Goal: Information Seeking & Learning: Learn about a topic

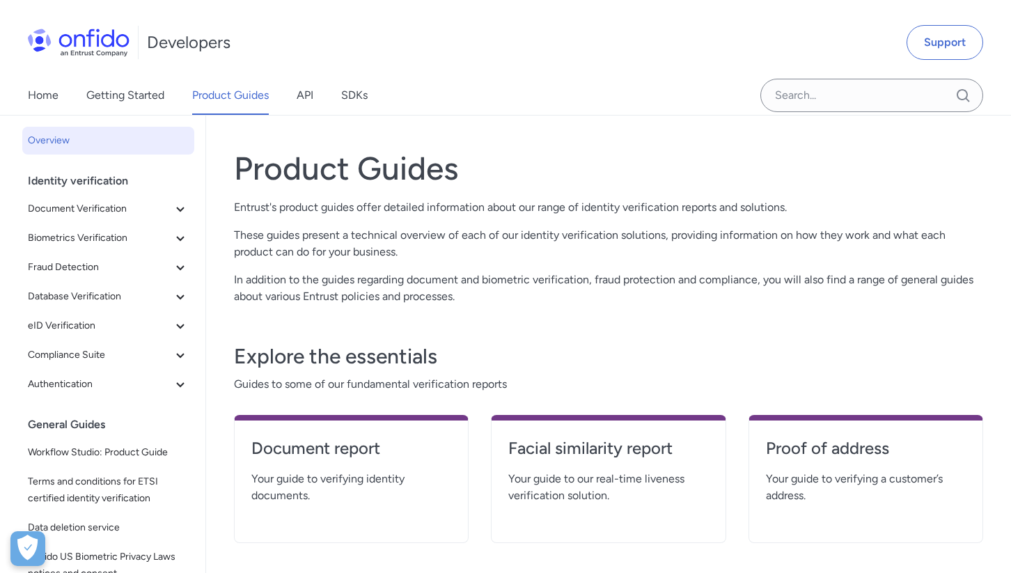
click at [291, 471] on span "Your guide to verifying identity documents." at bounding box center [351, 487] width 200 height 33
click at [287, 456] on h4 "Document report" at bounding box center [351, 448] width 200 height 22
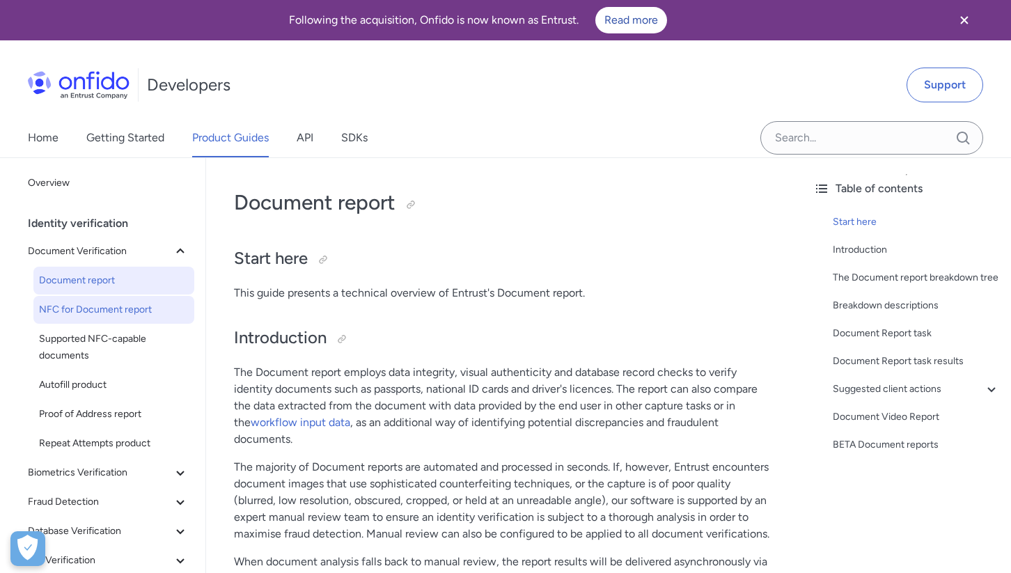
click at [84, 312] on span "NFC for Document report" at bounding box center [114, 310] width 150 height 17
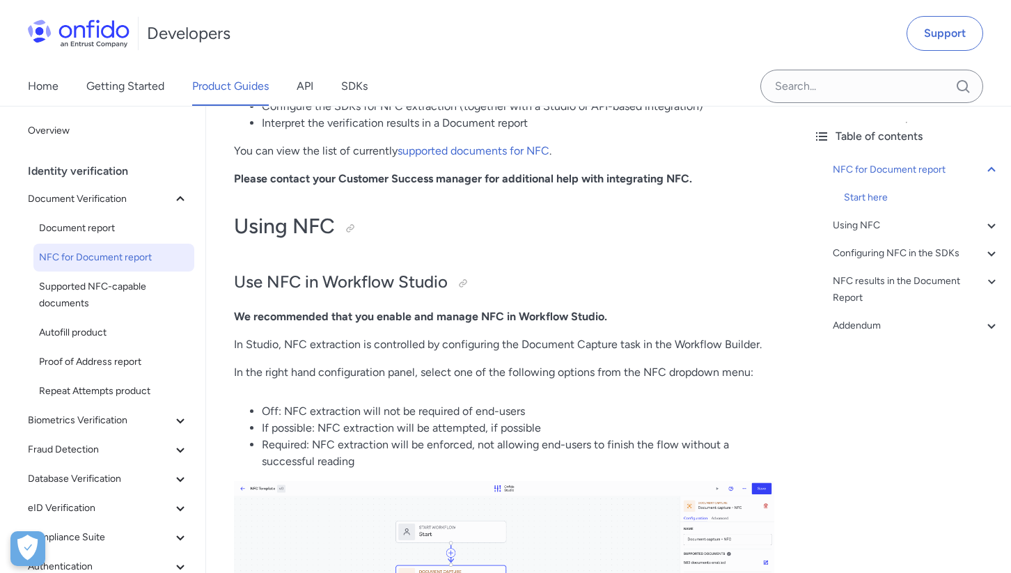
scroll to position [480, 0]
